Goal: Task Accomplishment & Management: Use online tool/utility

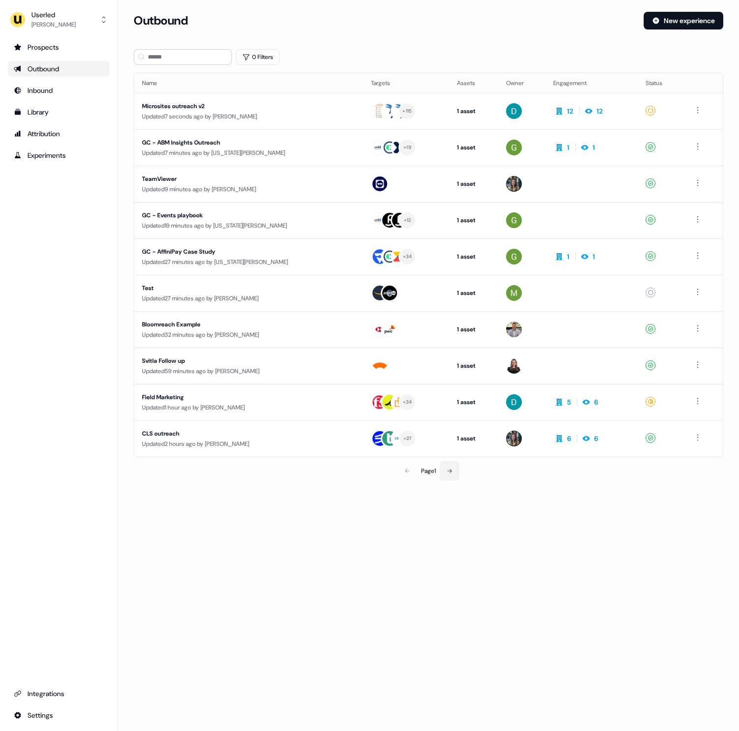
click at [449, 471] on icon at bounding box center [450, 471] width 6 height 6
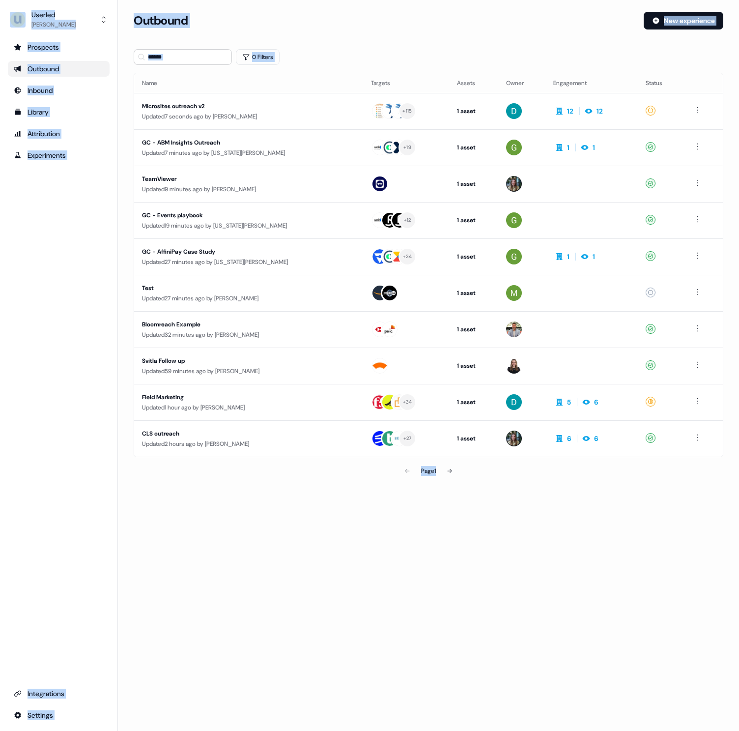
click at [449, 473] on section "Loading... Outbound New experience 0 Filters Name Targets Assets Owner Engageme…" at bounding box center [428, 260] width 621 height 496
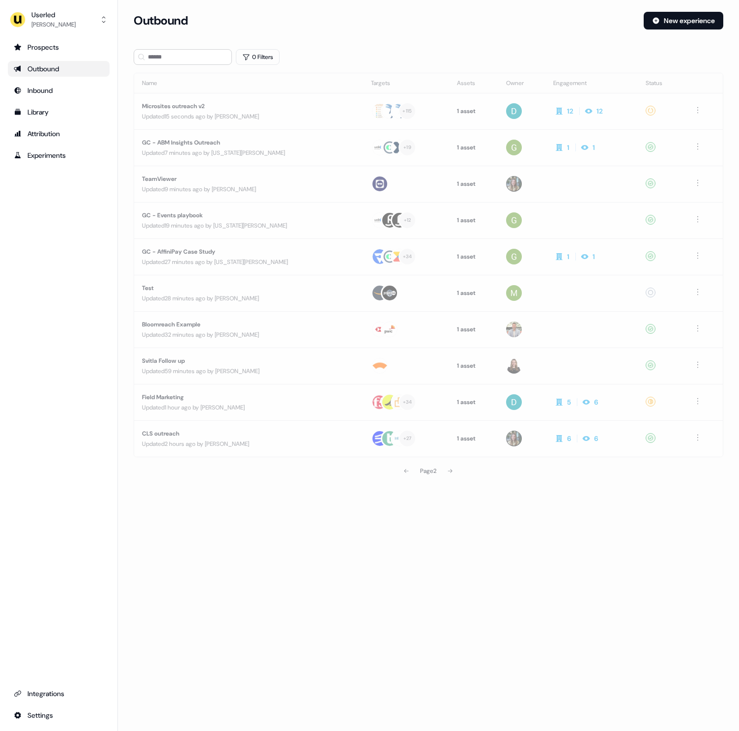
click at [449, 473] on section "Loading... Outbound New experience 0 Filters Name Targets Assets Owner Engageme…" at bounding box center [428, 260] width 621 height 496
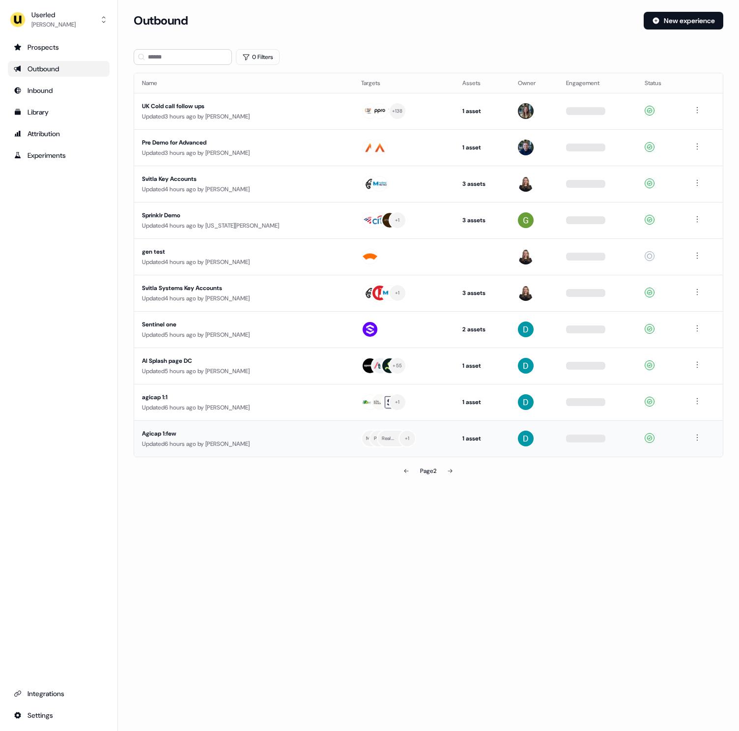
click at [292, 437] on div "Agicap 1:few" at bounding box center [234, 434] width 185 height 10
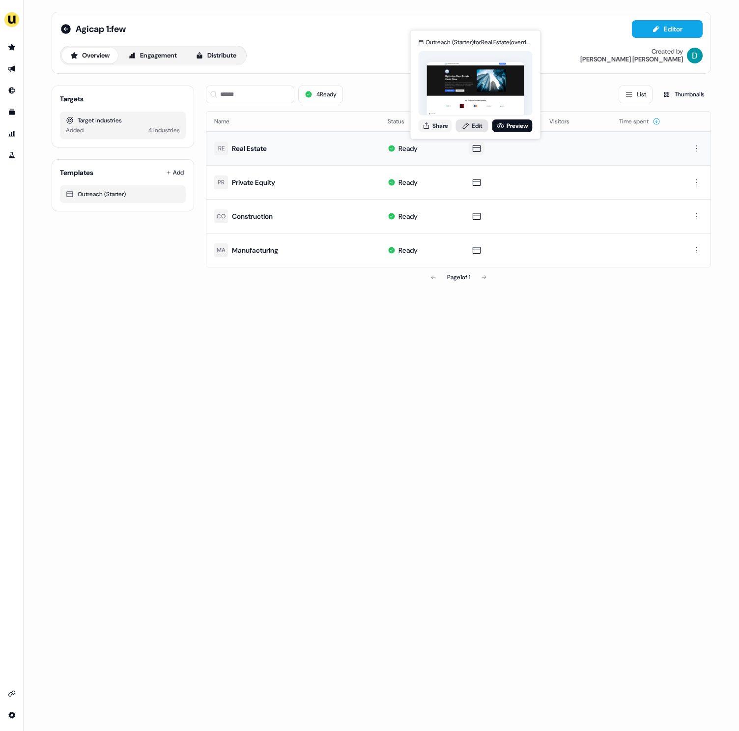
click at [473, 124] on link "Edit" at bounding box center [472, 125] width 32 height 13
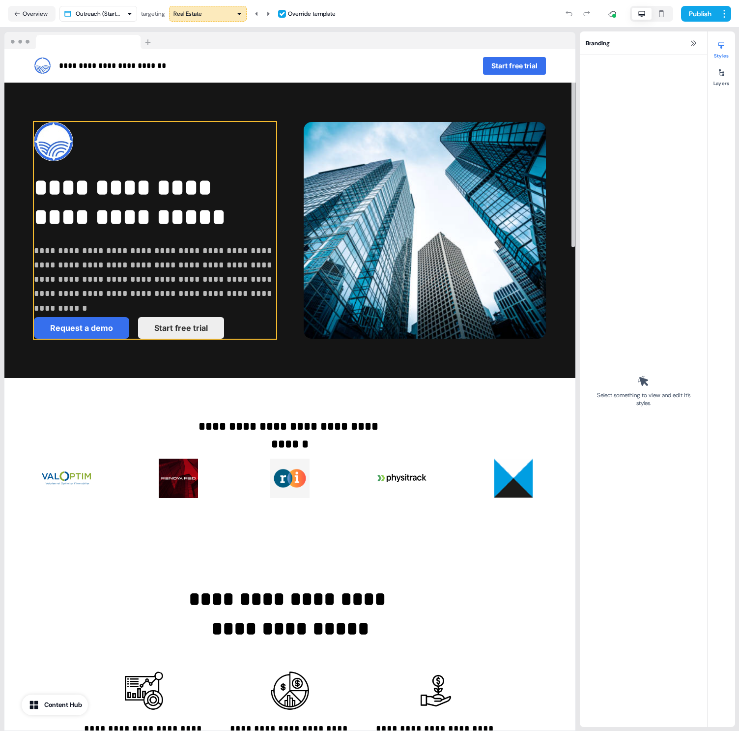
click at [265, 170] on div "**********" at bounding box center [155, 230] width 242 height 217
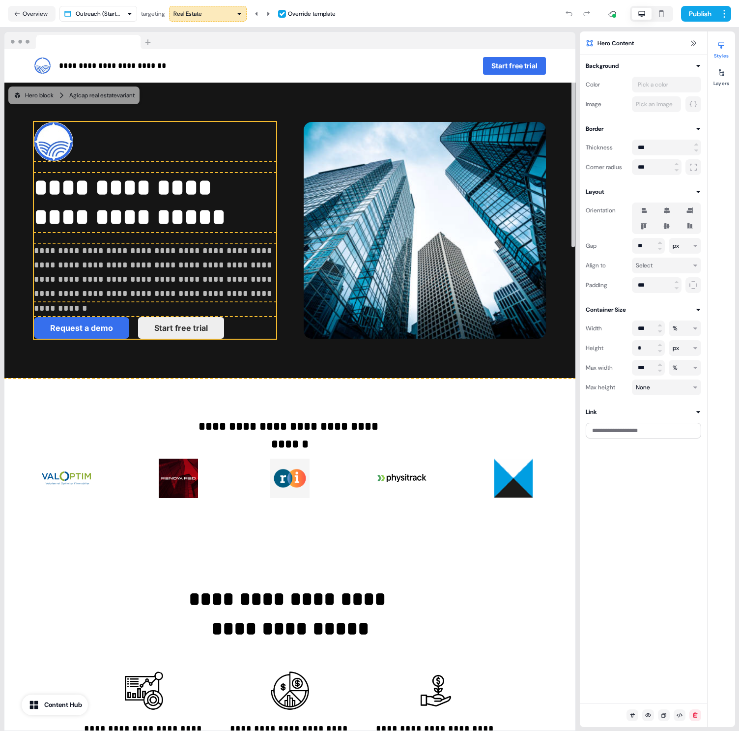
click at [362, 187] on img at bounding box center [425, 230] width 242 height 217
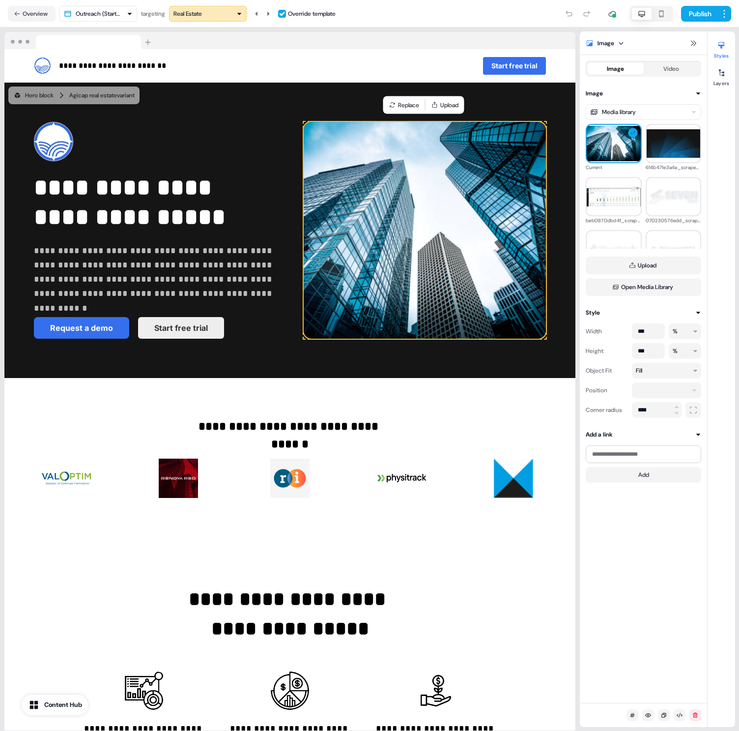
click at [677, 557] on div "Image Video Image Media library Current 614b471e3a4a_scraped_image.svg beb0870d…" at bounding box center [643, 379] width 127 height 648
